Goal: Information Seeking & Learning: Learn about a topic

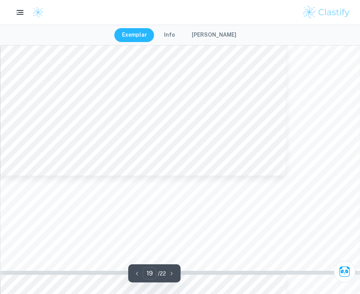
scroll to position [8935, 0]
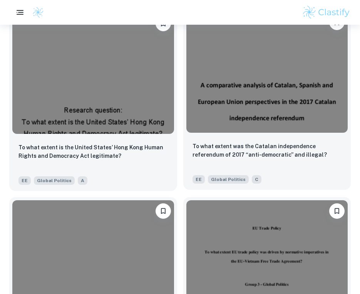
scroll to position [1323, 0]
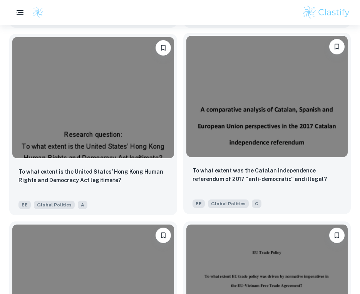
click at [247, 143] on img at bounding box center [267, 96] width 162 height 121
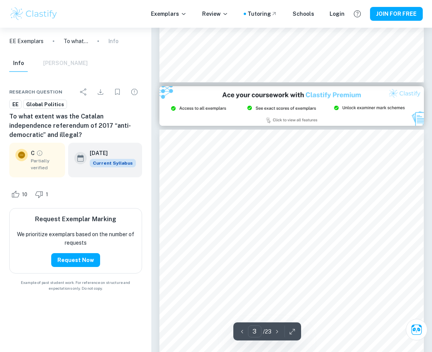
scroll to position [1654, 0]
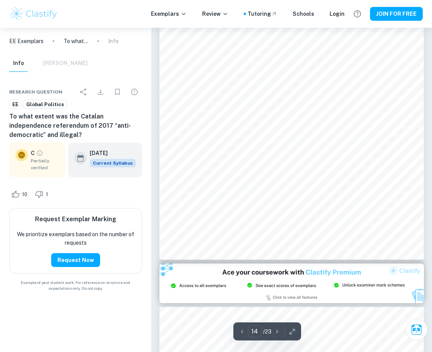
type input "19"
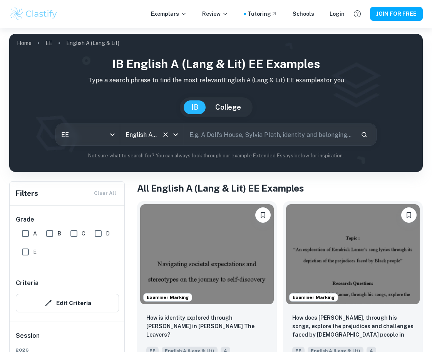
click at [171, 139] on div at bounding box center [170, 134] width 20 height 11
click at [174, 133] on icon "Open" at bounding box center [175, 134] width 9 height 9
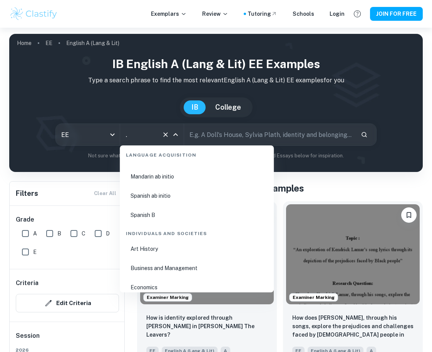
scroll to position [821, 0]
click at [186, 197] on li "Spanish ab initio" at bounding box center [197, 195] width 148 height 18
type input "Spanish ab initio"
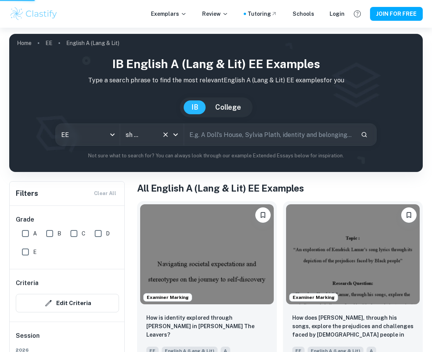
scroll to position [0, 15]
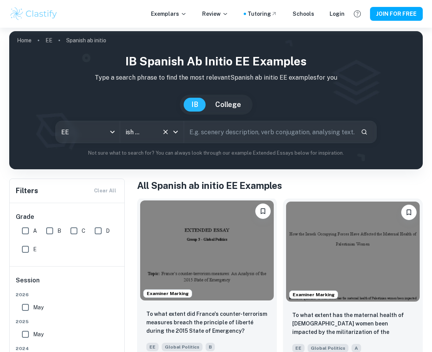
scroll to position [65, 0]
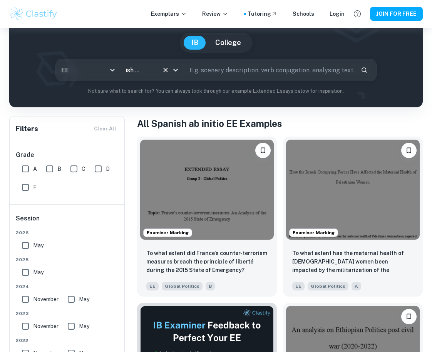
click at [282, 123] on h1 "All Spanish ab initio EE Examples" at bounding box center [280, 124] width 286 height 14
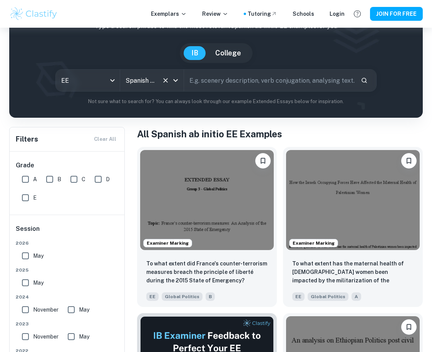
scroll to position [0, 0]
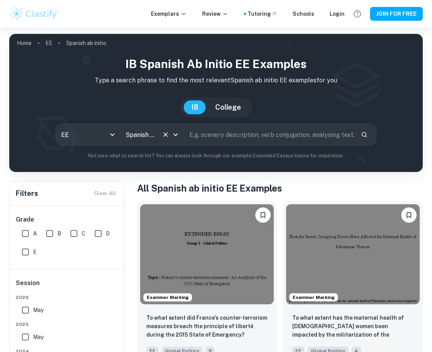
click at [177, 138] on icon "Open" at bounding box center [175, 134] width 9 height 9
click at [166, 136] on icon "Clear" at bounding box center [166, 135] width 8 height 8
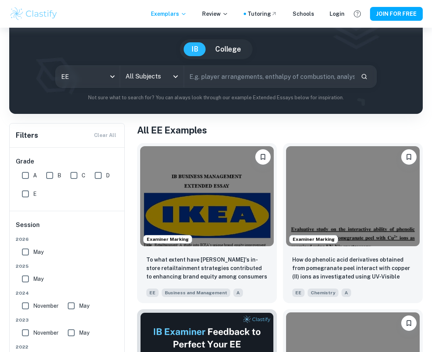
scroll to position [10, 0]
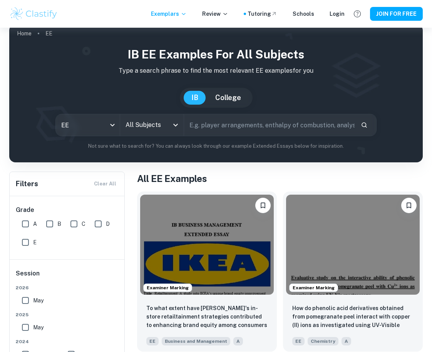
click at [176, 124] on icon "Open" at bounding box center [175, 125] width 9 height 9
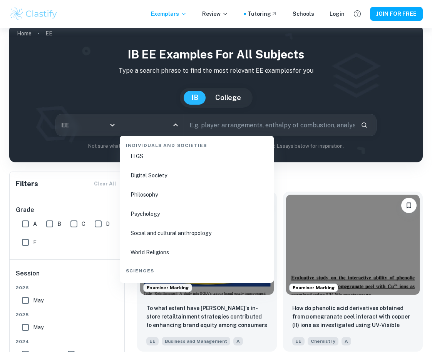
scroll to position [1022, 0]
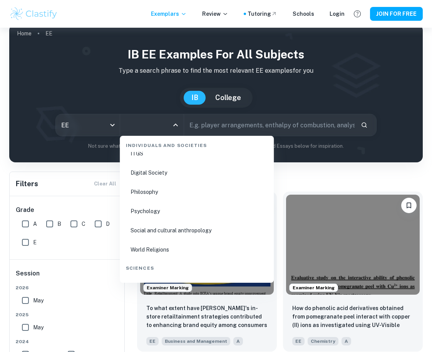
click at [175, 210] on li "Psychology" at bounding box center [197, 212] width 148 height 18
type input "Psychology"
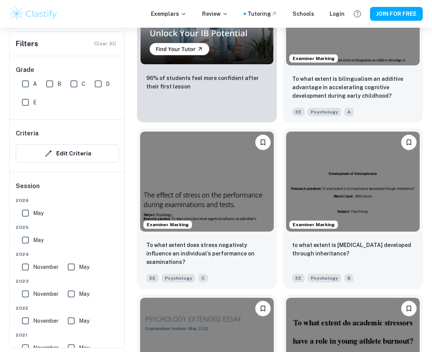
scroll to position [2151, 0]
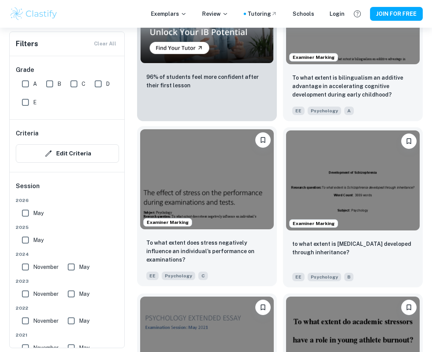
click at [204, 218] on img at bounding box center [207, 179] width 134 height 100
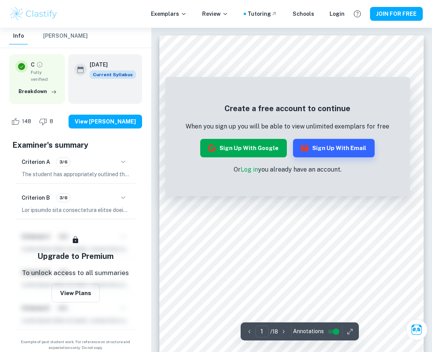
click at [268, 152] on button "Sign up with Google" at bounding box center [243, 148] width 87 height 18
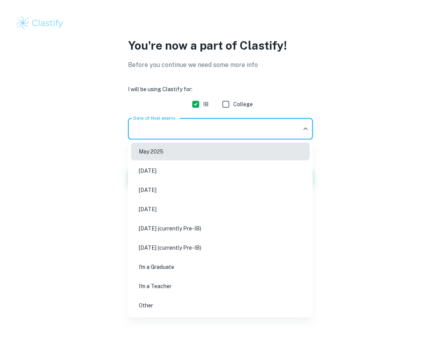
click at [201, 226] on li "May 2027 (currently Pre-IB)" at bounding box center [220, 229] width 179 height 18
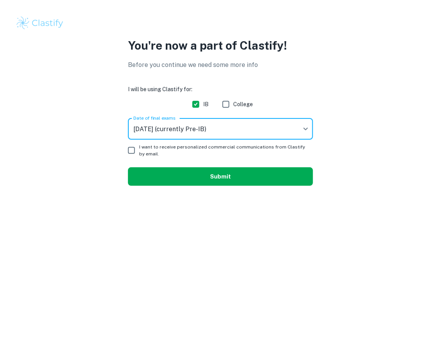
click at [183, 172] on button "Submit" at bounding box center [220, 177] width 185 height 18
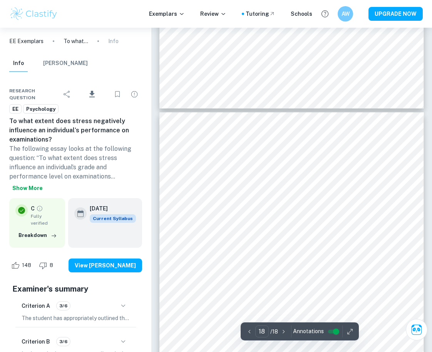
scroll to position [6403, 0]
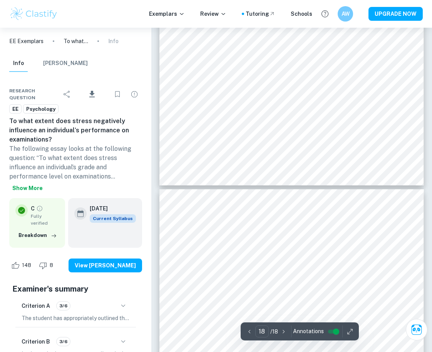
type input "17"
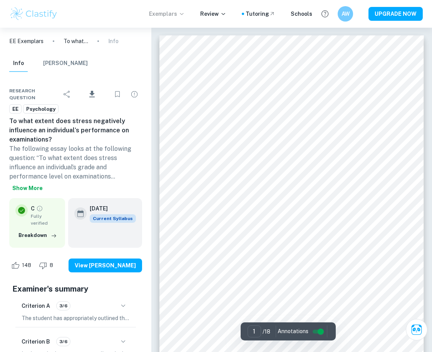
click at [183, 13] on icon at bounding box center [181, 14] width 3 height 2
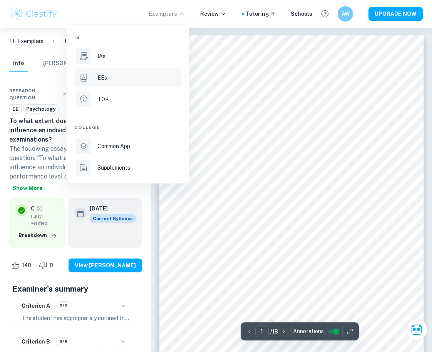
click at [148, 79] on div "EEs" at bounding box center [138, 78] width 82 height 8
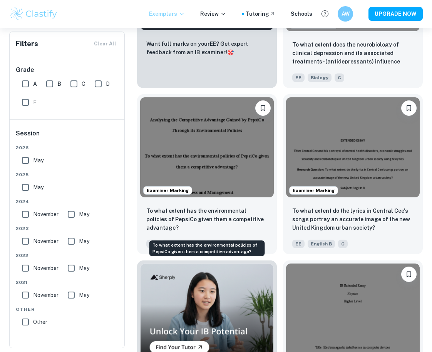
scroll to position [3105, 0]
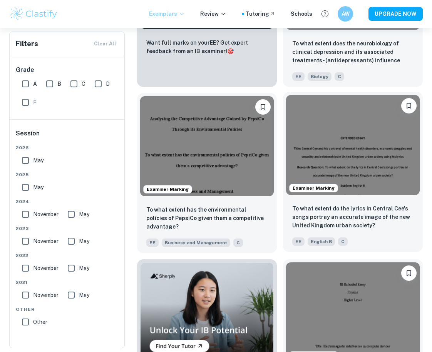
click at [333, 166] on img at bounding box center [353, 145] width 134 height 100
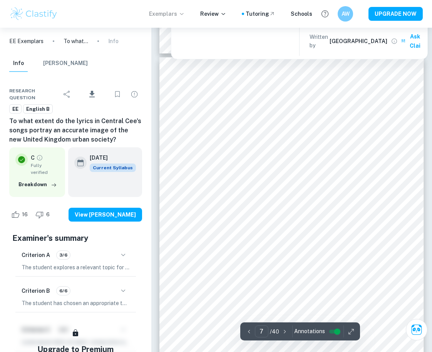
scroll to position [2329, 0]
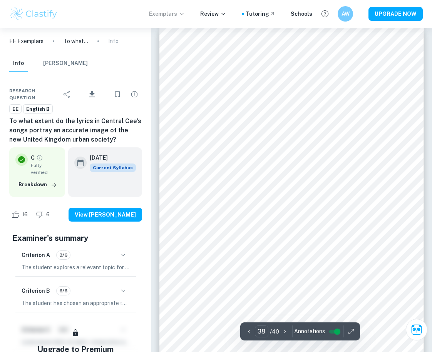
type input "40"
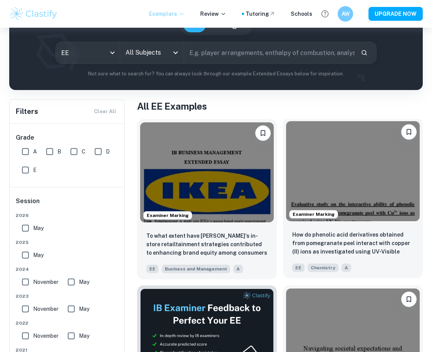
scroll to position [83, 0]
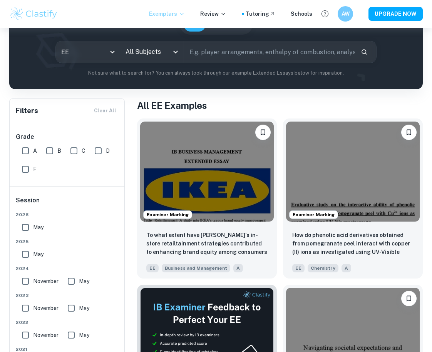
click at [174, 52] on icon "Open" at bounding box center [175, 52] width 5 height 3
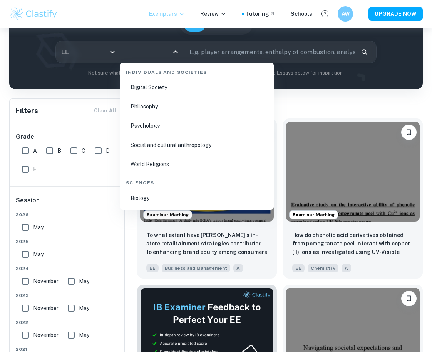
scroll to position [1035, 0]
click at [201, 169] on li "World Religions" at bounding box center [197, 163] width 148 height 18
type input "World Religions"
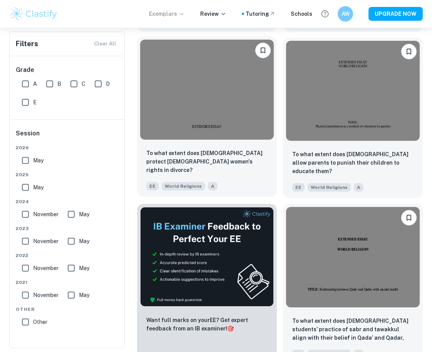
scroll to position [1510, 0]
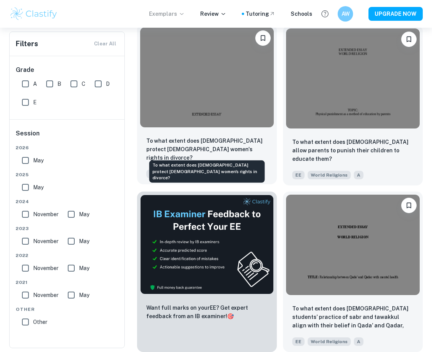
click at [253, 144] on p "To what extent does [DEMOGRAPHIC_DATA] protect [DEMOGRAPHIC_DATA] women's right…" at bounding box center [206, 149] width 121 height 25
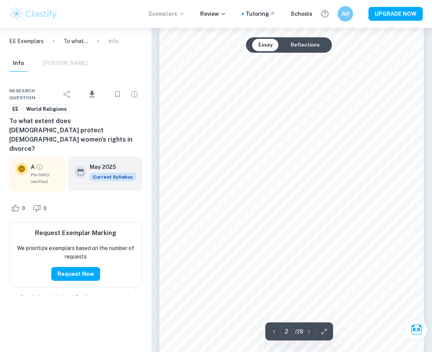
scroll to position [440, 0]
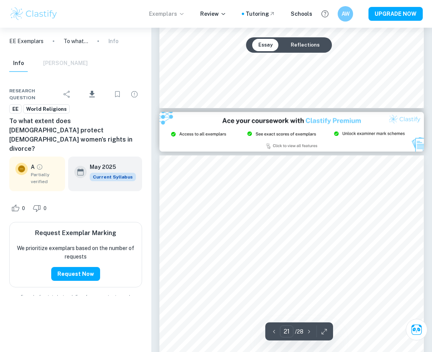
type input "20"
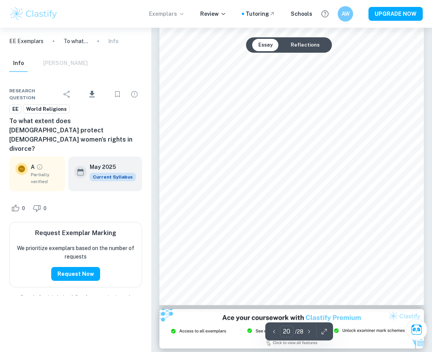
scroll to position [7434, 0]
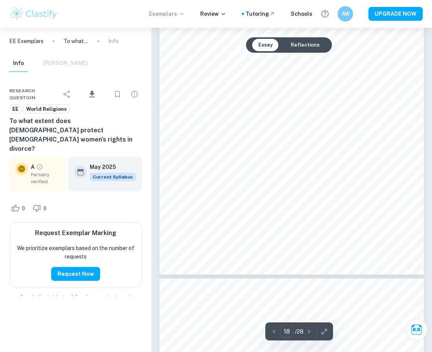
scroll to position [6587, 0]
click at [304, 47] on button "Reflections" at bounding box center [305, 45] width 41 height 12
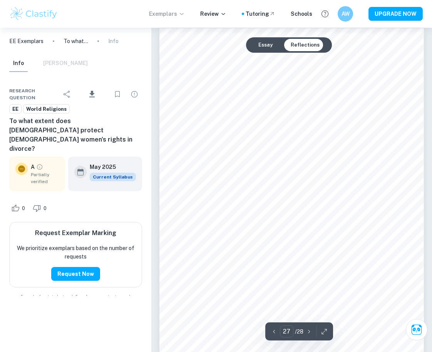
scroll to position [9944, 0]
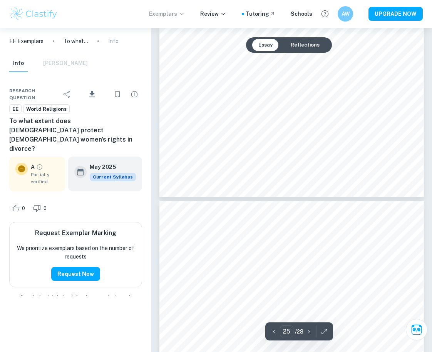
type input "26"
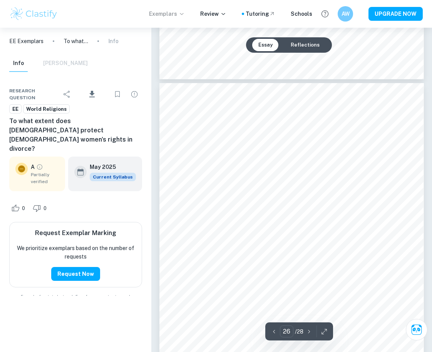
scroll to position [9468, 0]
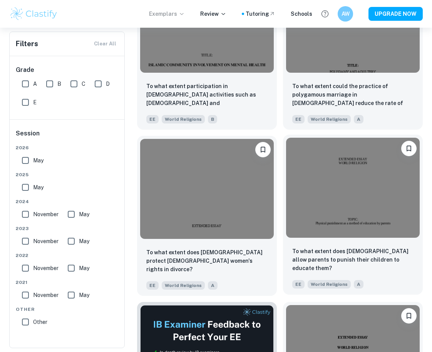
scroll to position [1395, 0]
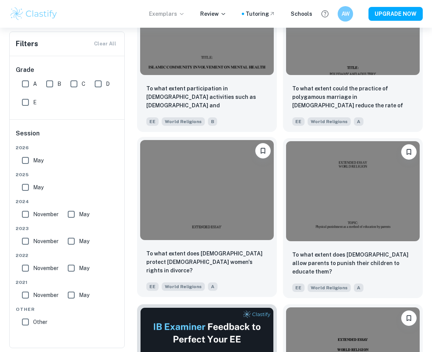
click at [237, 187] on img at bounding box center [207, 190] width 134 height 100
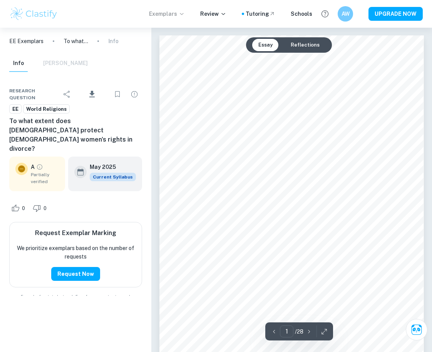
click at [297, 39] on button "Reflections" at bounding box center [305, 45] width 41 height 12
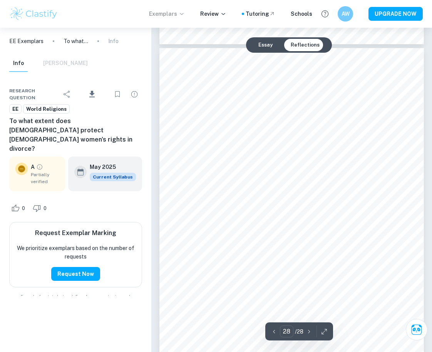
scroll to position [10334, 0]
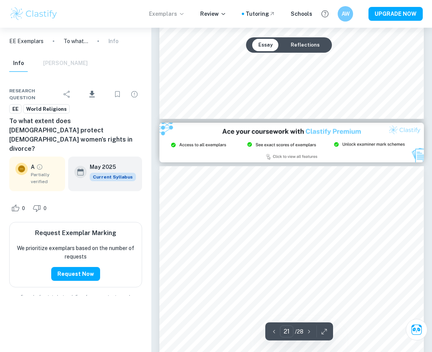
type input "20"
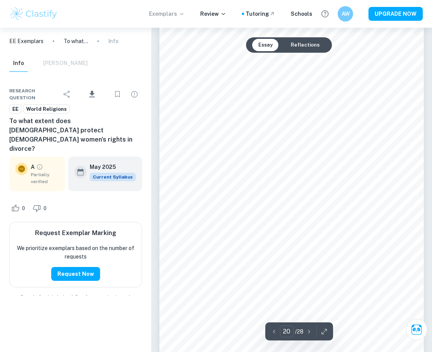
scroll to position [7306, 0]
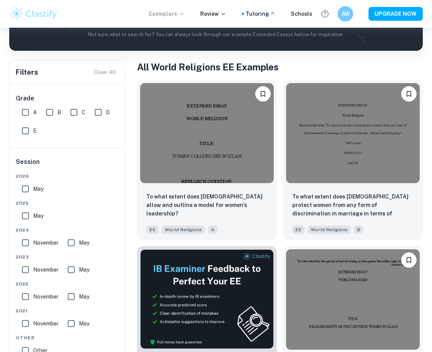
scroll to position [121, 0]
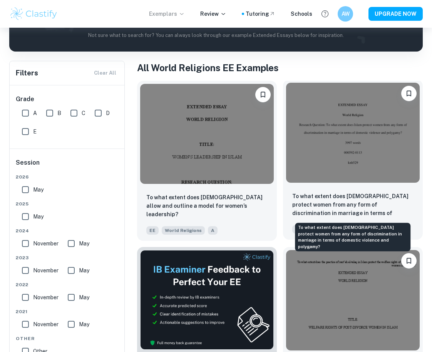
click at [347, 201] on p "To what extent does [DEMOGRAPHIC_DATA] protect women from any form of discrimin…" at bounding box center [352, 205] width 121 height 26
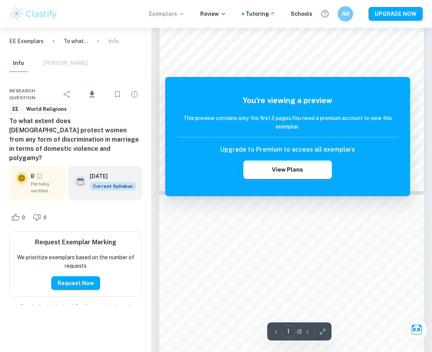
scroll to position [487, 0]
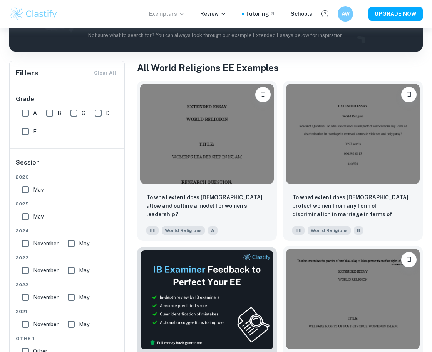
scroll to position [164, 0]
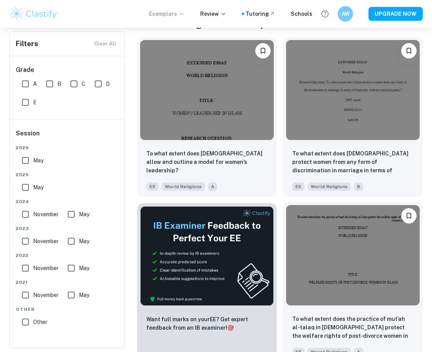
click at [357, 288] on img at bounding box center [353, 255] width 134 height 100
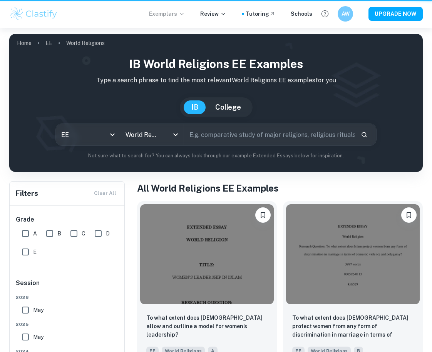
scroll to position [164, 0]
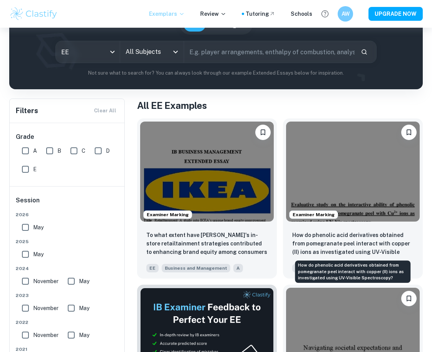
scroll to position [27, 0]
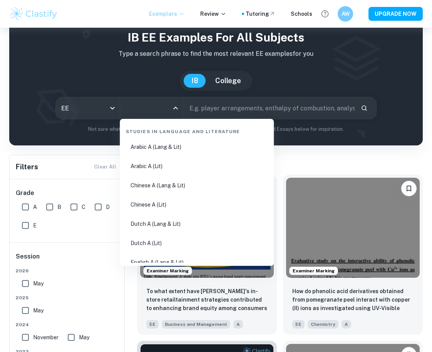
click at [161, 112] on input "All Subjects" at bounding box center [146, 108] width 45 height 15
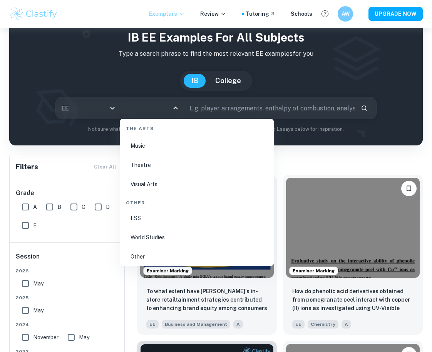
scroll to position [1348, 0]
click at [192, 238] on li "World Studies" at bounding box center [197, 235] width 148 height 18
type input "World Studies"
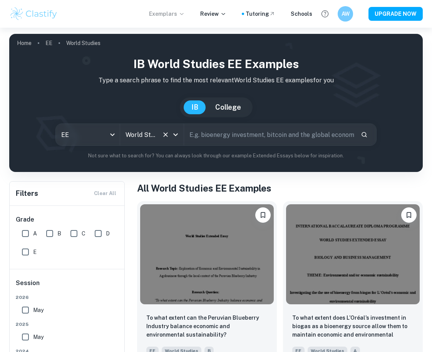
click at [171, 138] on icon "Open" at bounding box center [175, 134] width 9 height 9
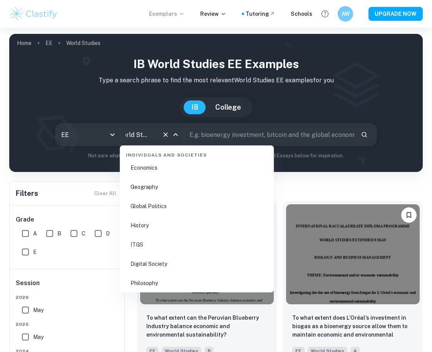
scroll to position [938, 0]
click at [189, 213] on li "Global Politics" at bounding box center [197, 209] width 148 height 18
type input "Global Politics"
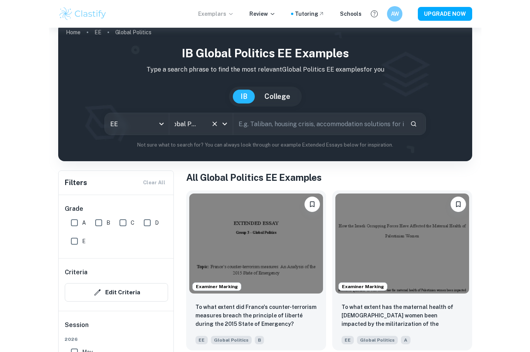
scroll to position [0, 2]
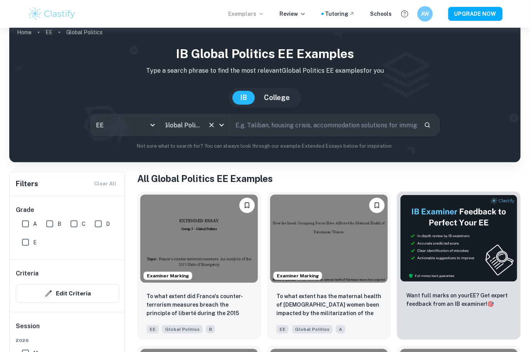
click at [223, 126] on icon "Open" at bounding box center [221, 125] width 9 height 9
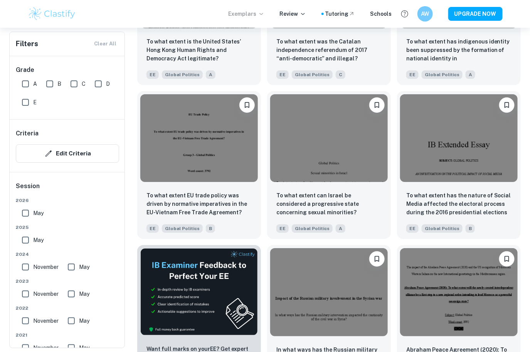
scroll to position [1544, 0]
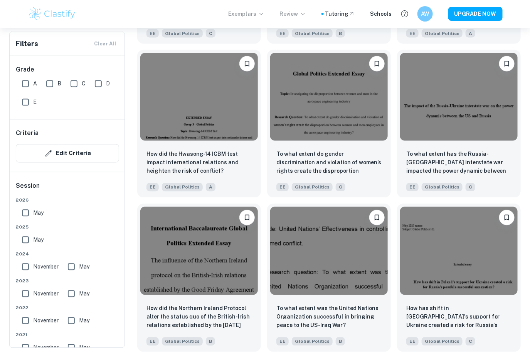
click at [301, 17] on p "Review" at bounding box center [293, 14] width 26 height 8
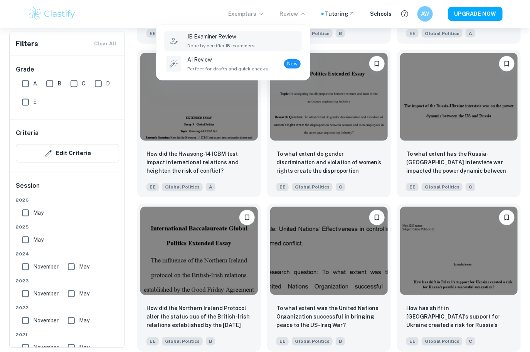
click at [268, 38] on div "IB Examiner Review Done by certifier IB examiners." at bounding box center [243, 40] width 113 height 17
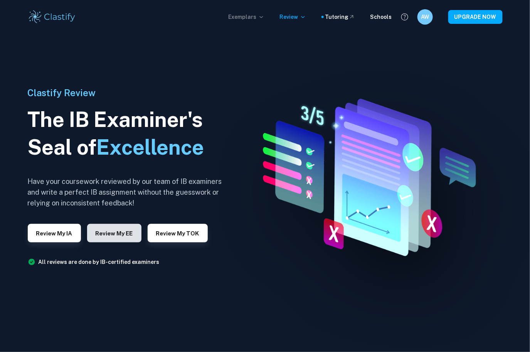
click at [121, 233] on button "Review my EE" at bounding box center [114, 233] width 54 height 18
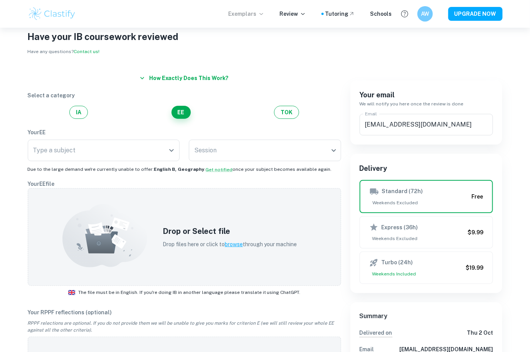
scroll to position [12, 0]
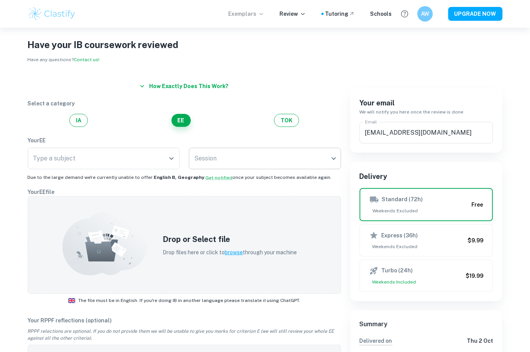
click at [323, 155] on body "We value your privacy We use cookies to enhance your browsing experience, serve…" at bounding box center [265, 192] width 530 height 352
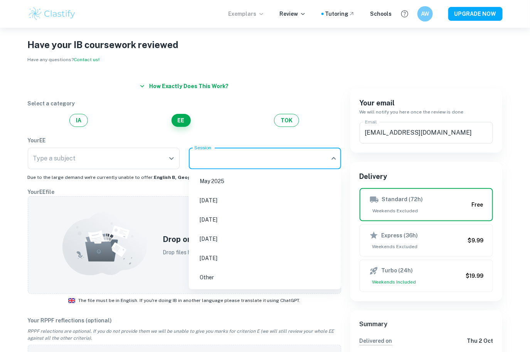
click at [246, 263] on li "[DATE]" at bounding box center [265, 259] width 146 height 18
type input "M27"
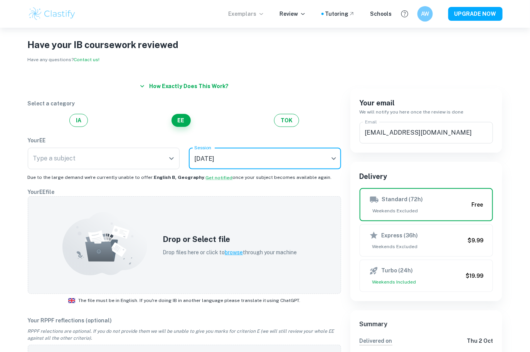
click at [146, 83] on icon "button" at bounding box center [142, 86] width 8 height 8
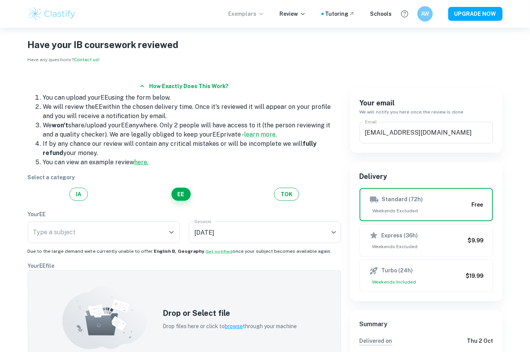
click at [144, 159] on link "here." at bounding box center [141, 162] width 14 height 7
click at [260, 10] on p "Exemplars" at bounding box center [246, 14] width 36 height 8
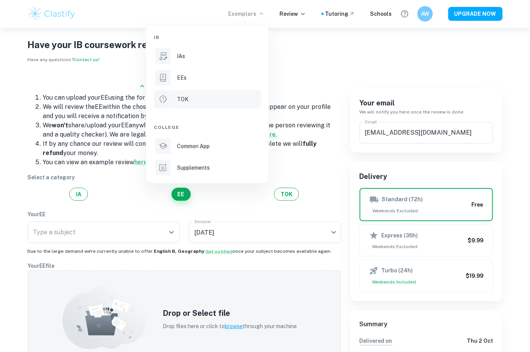
click at [229, 97] on div "TOK" at bounding box center [218, 99] width 82 height 8
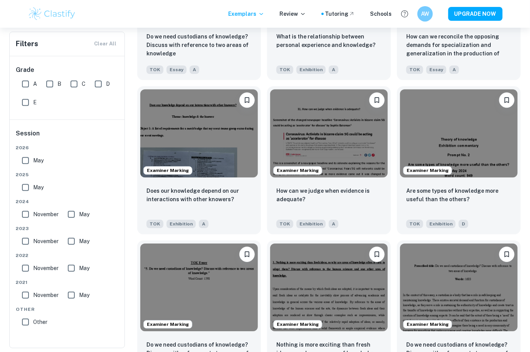
scroll to position [733, 0]
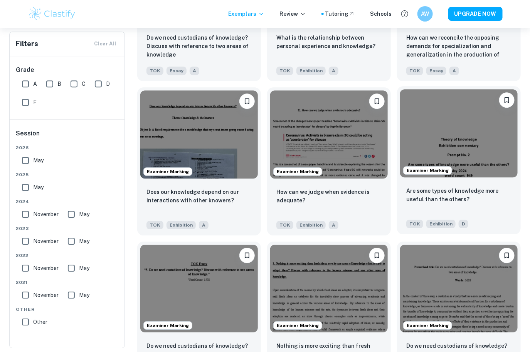
click at [432, 185] on div "Are some types of knowledge more useful than the others? TOK Exhibition D" at bounding box center [459, 208] width 124 height 54
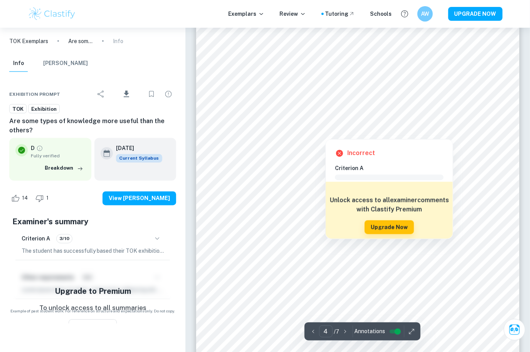
scroll to position [1456, 0]
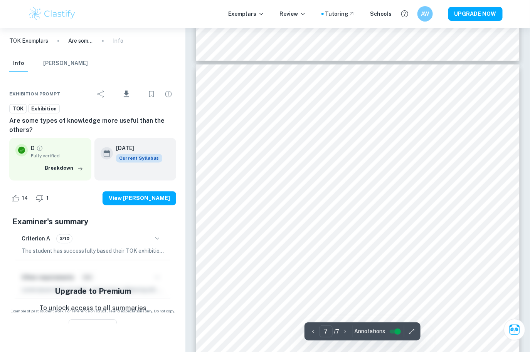
type input "6"
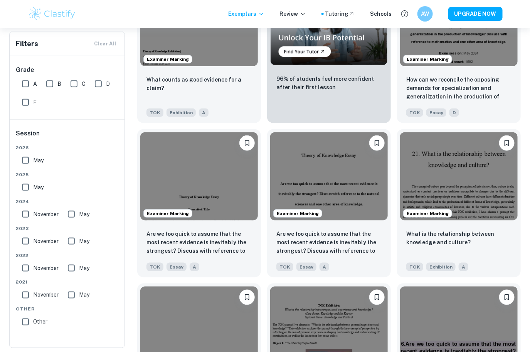
scroll to position [1309, 0]
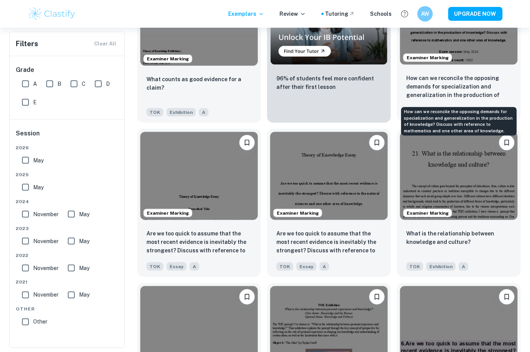
click at [432, 79] on p "How can we reconcile the opposing demands for specialization and generalization…" at bounding box center [458, 87] width 105 height 26
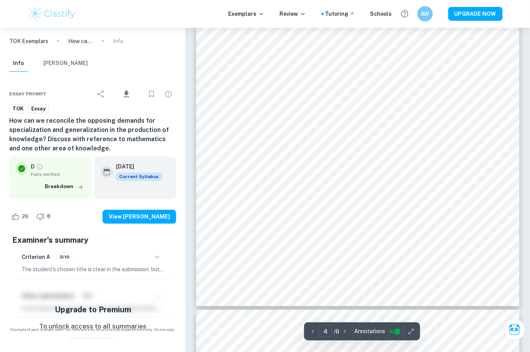
scroll to position [1517, 0]
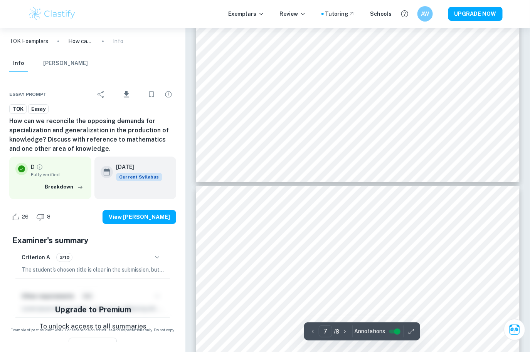
type input "8"
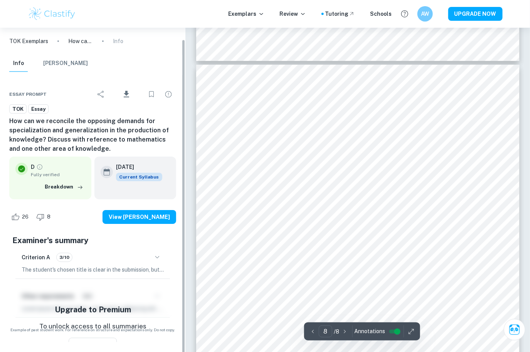
scroll to position [12, 0]
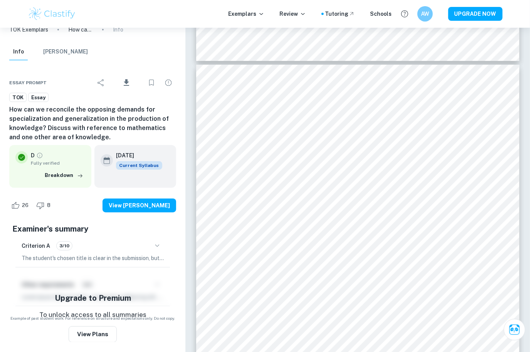
click at [88, 253] on div "Criterion A 3/10 The student's chosen title is clear in the submission, but the…" at bounding box center [92, 251] width 154 height 32
click at [157, 244] on icon "button" at bounding box center [157, 246] width 9 height 9
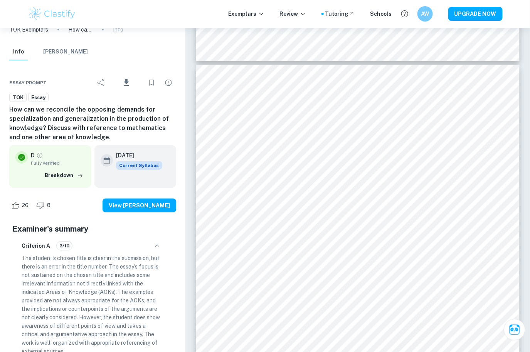
scroll to position [95, 0]
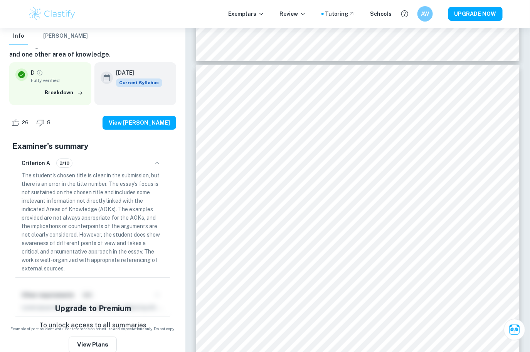
click at [124, 87] on div "[DATE] Current Syllabus" at bounding box center [135, 83] width 82 height 42
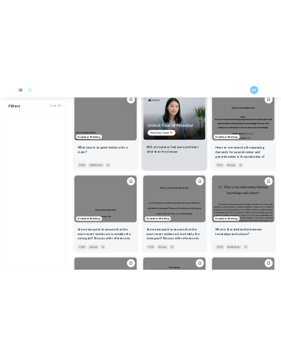
scroll to position [1352, 0]
